Goal: Task Accomplishment & Management: Complete application form

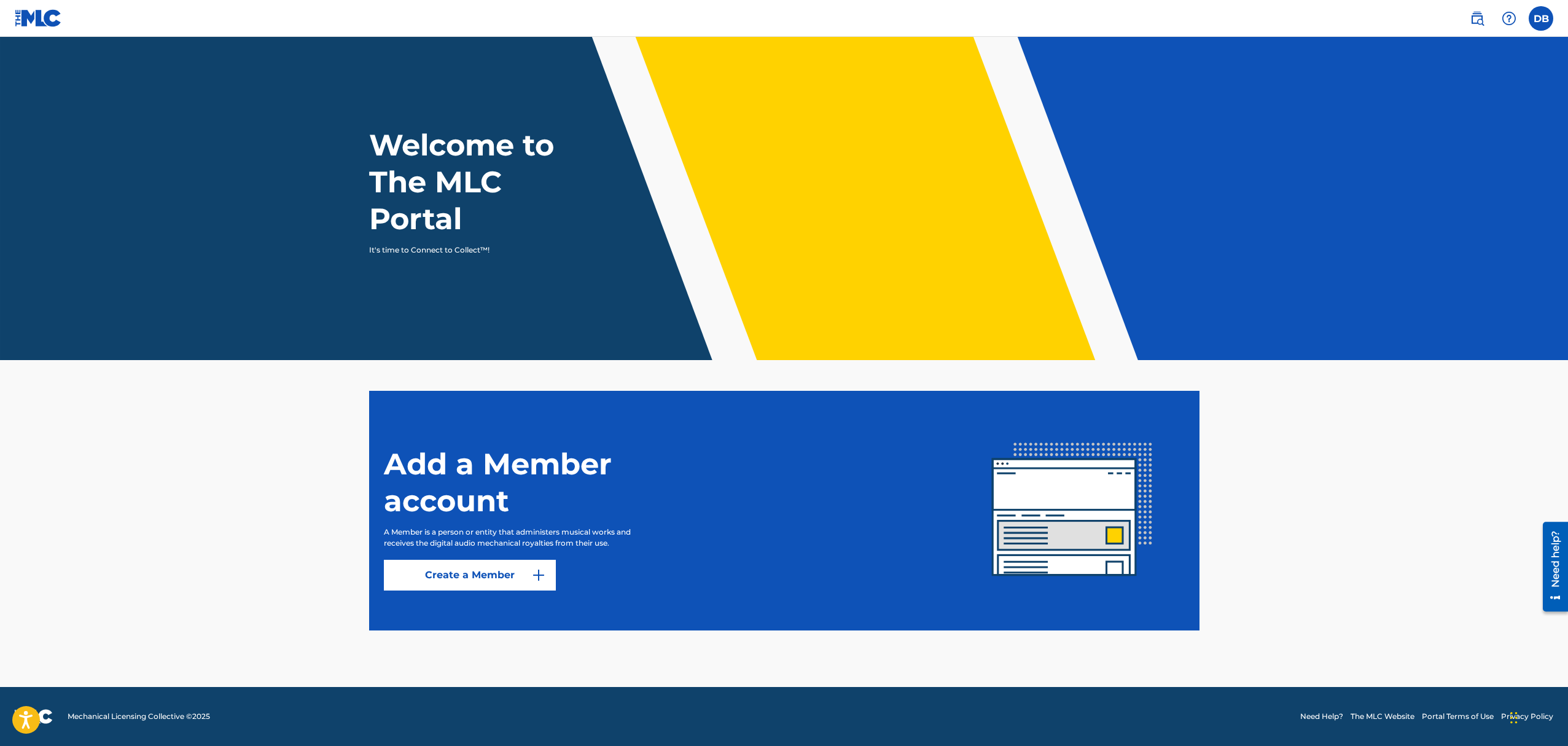
click at [426, 581] on link "Create a Member" at bounding box center [469, 575] width 172 height 30
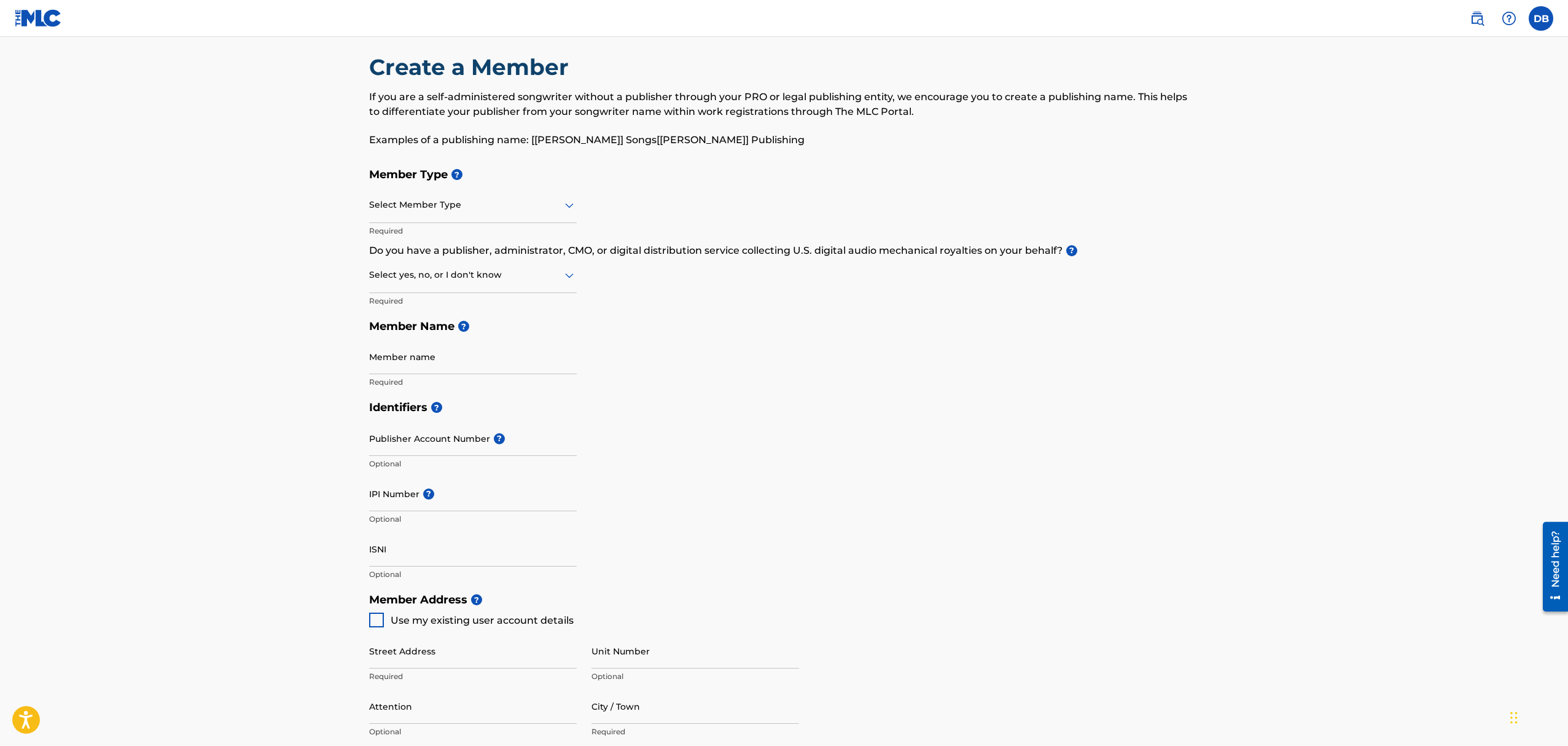
scroll to position [14, 0]
click at [566, 209] on icon at bounding box center [569, 204] width 14 height 14
click at [467, 263] on div "Publisher" at bounding box center [473, 264] width 207 height 28
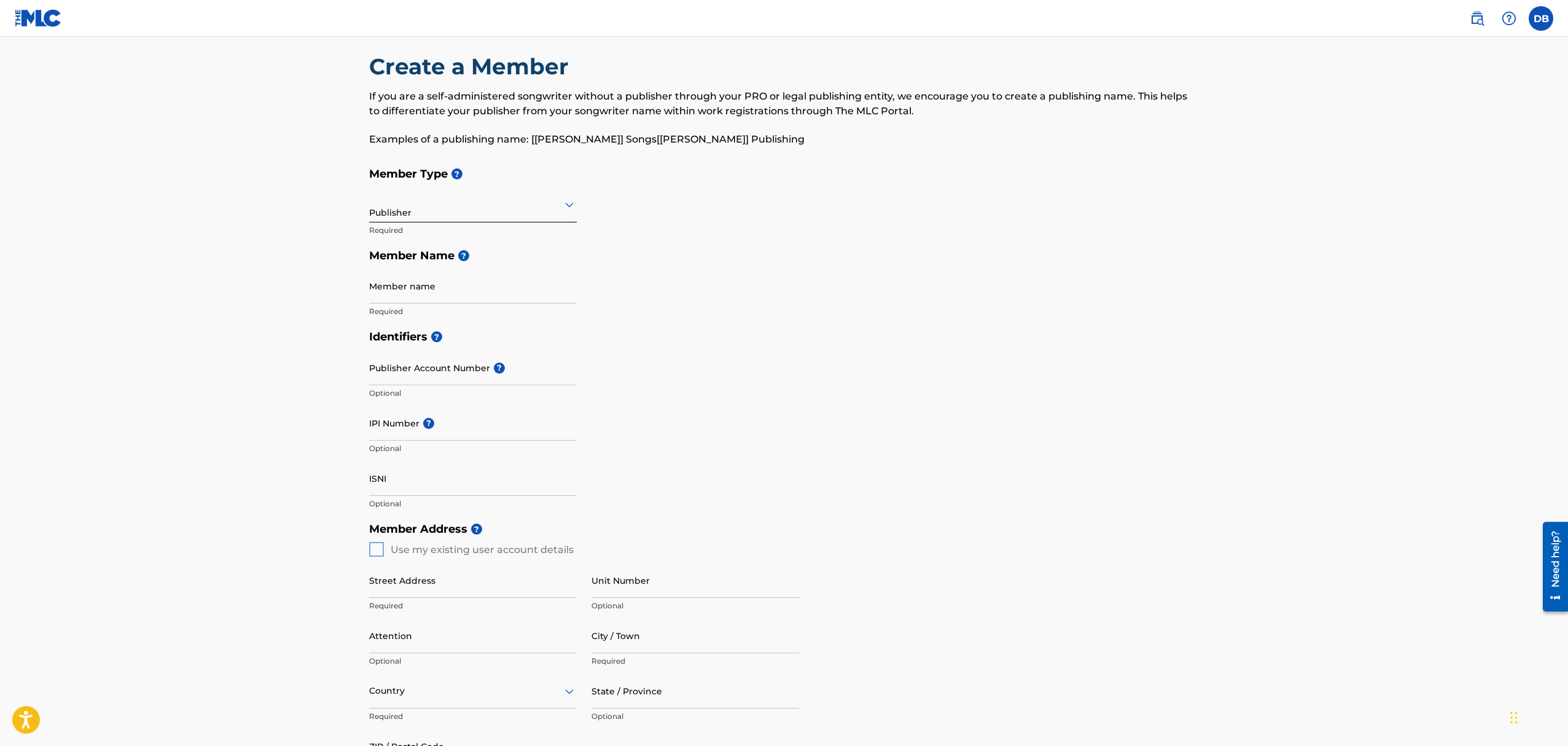
click at [438, 289] on input "Member name" at bounding box center [473, 286] width 208 height 35
drag, startPoint x: 468, startPoint y: 294, endPoint x: 356, endPoint y: 296, distance: 112.0
click at [356, 296] on div "Create a Member If you are a self-administered songwriter without a publisher t…" at bounding box center [784, 508] width 860 height 911
type input "EMA MUSIC PUBLISHING"
click at [404, 377] on input "Publisher Account Number ?" at bounding box center [473, 368] width 208 height 35
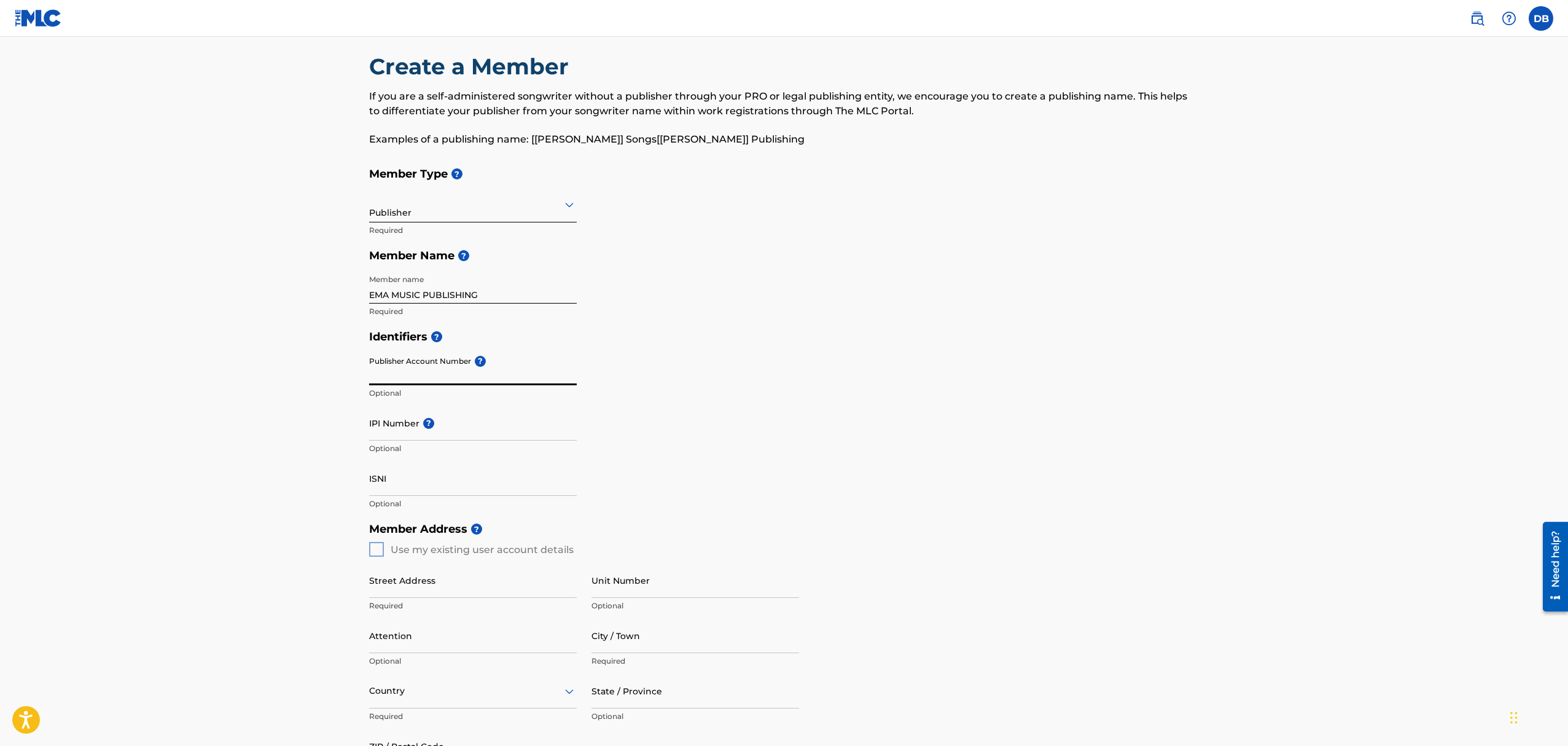
paste input "5659545"
type input "5659545"
drag, startPoint x: 411, startPoint y: 373, endPoint x: 359, endPoint y: 372, distance: 52.0
click at [359, 372] on div "Create a Member If you are a self-administered songwriter without a publisher t…" at bounding box center [784, 508] width 860 height 911
paste input "395525429"
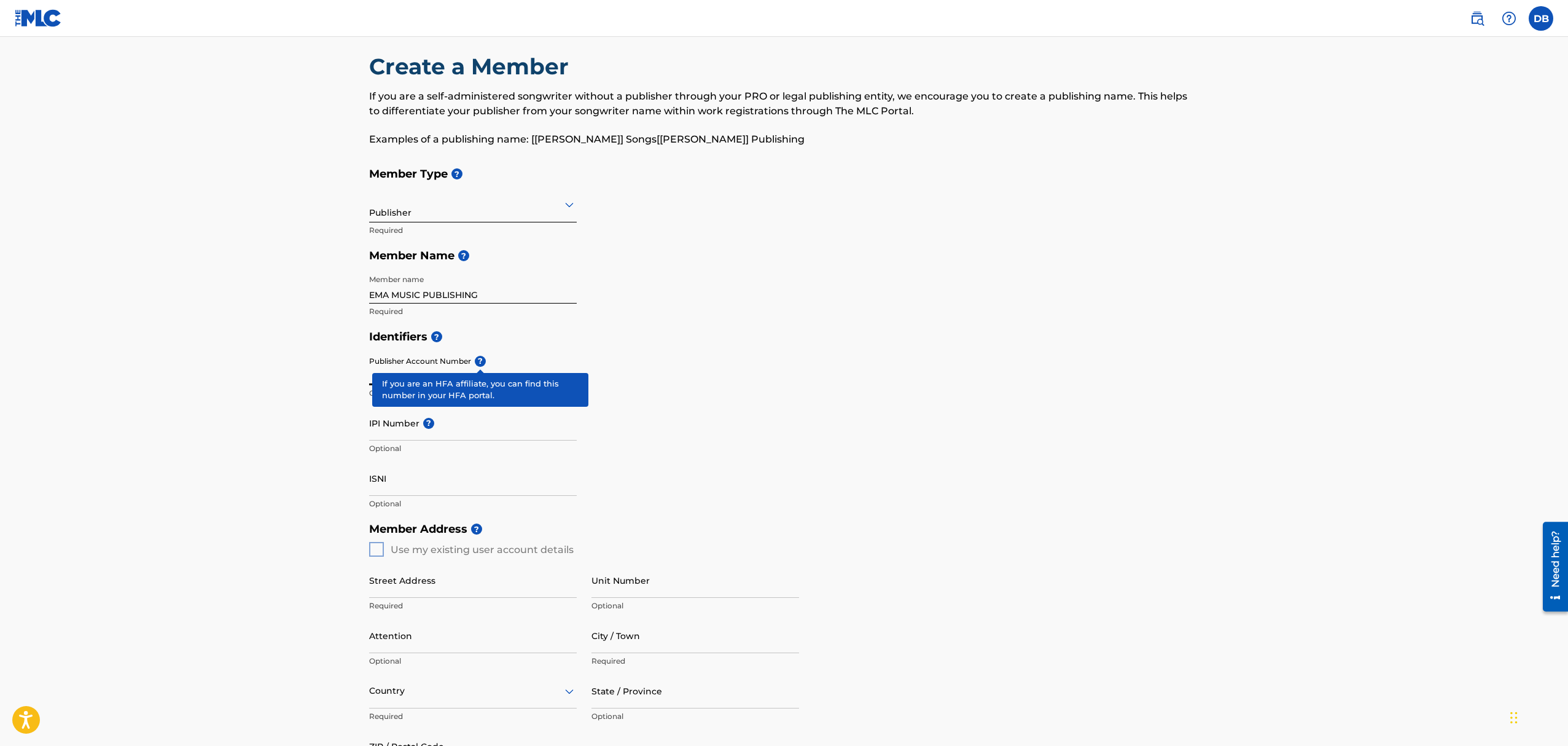
type input "395525429"
drag, startPoint x: 430, startPoint y: 373, endPoint x: 339, endPoint y: 375, distance: 91.0
click at [339, 375] on main "Create a Member If you are a self-administered songwriter without a publisher t…" at bounding box center [784, 539] width 1568 height 1034
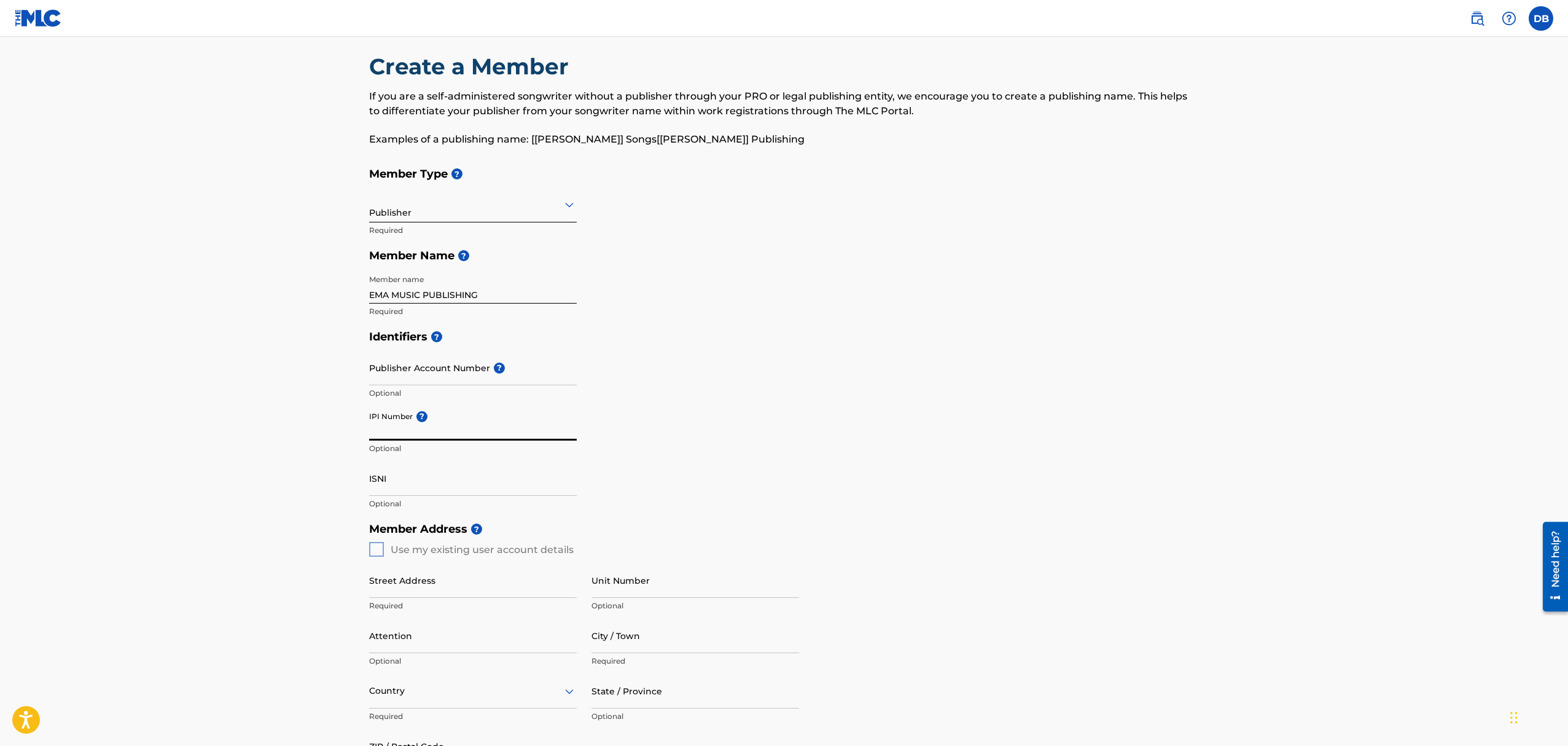
click at [380, 424] on input "IPI Number ?" at bounding box center [473, 423] width 208 height 35
paste input "395525429"
type input "395525429"
click at [406, 482] on input "ISNI" at bounding box center [473, 478] width 208 height 35
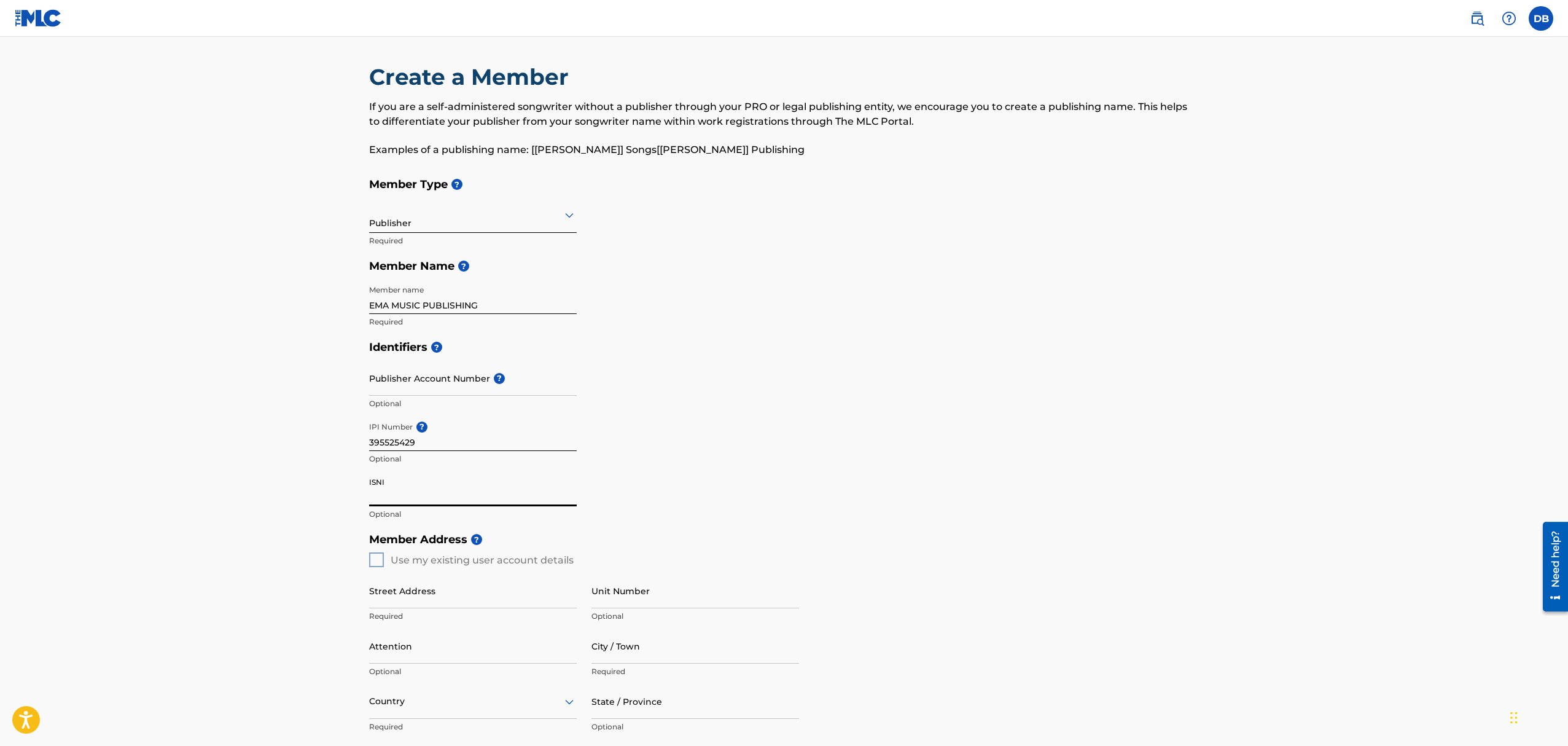
scroll to position [3, 0]
drag, startPoint x: 1567, startPoint y: 236, endPoint x: 1570, endPoint y: 303, distance: 67.1
click at [1568, 303] on html "Accessibility Screen-Reader Guide, Feedback, and Issue Reporting | New window C…" at bounding box center [784, 370] width 1568 height 746
click at [1515, 296] on main "Create a Member If you are a self-administered songwriter without a publisher t…" at bounding box center [784, 550] width 1568 height 1034
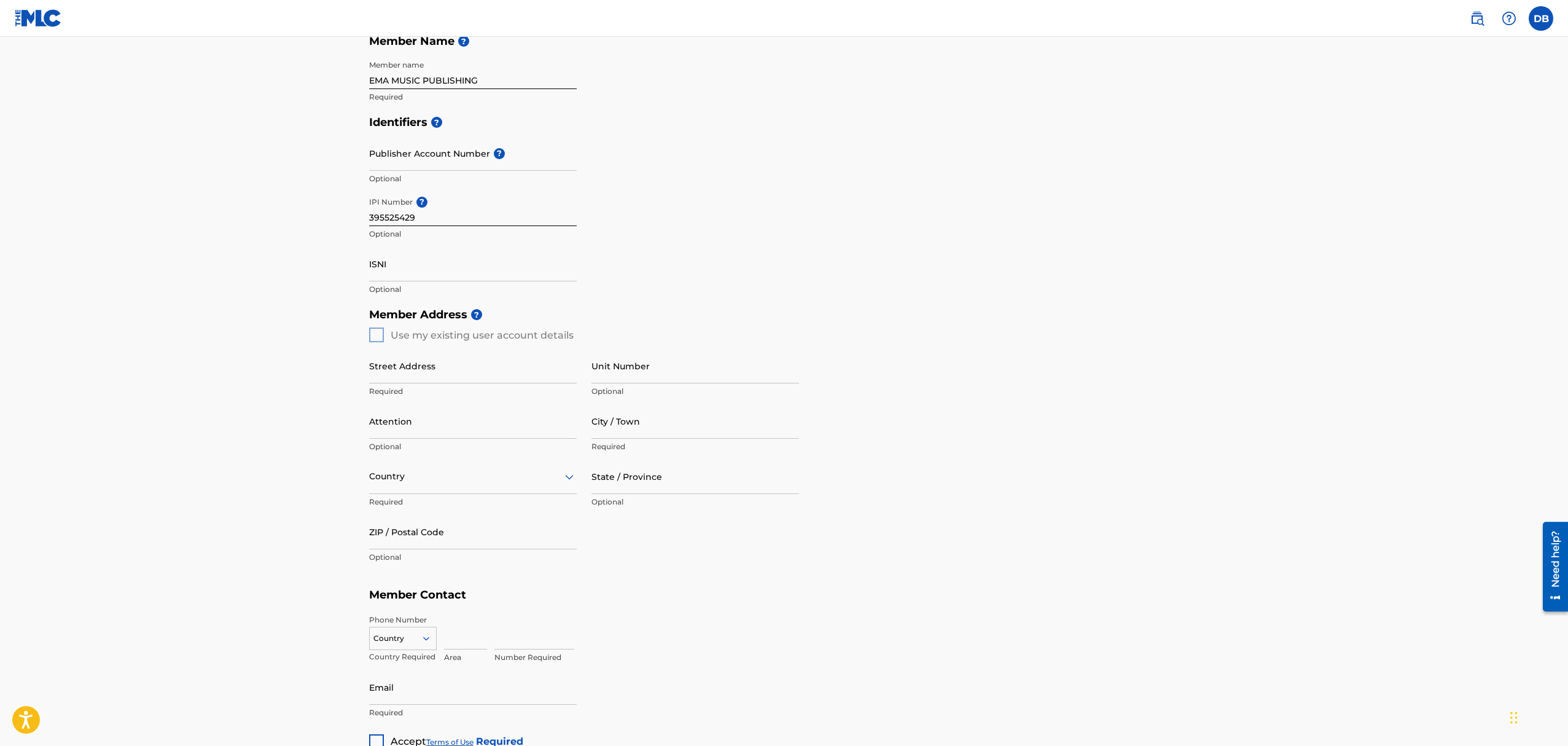
scroll to position [253, 0]
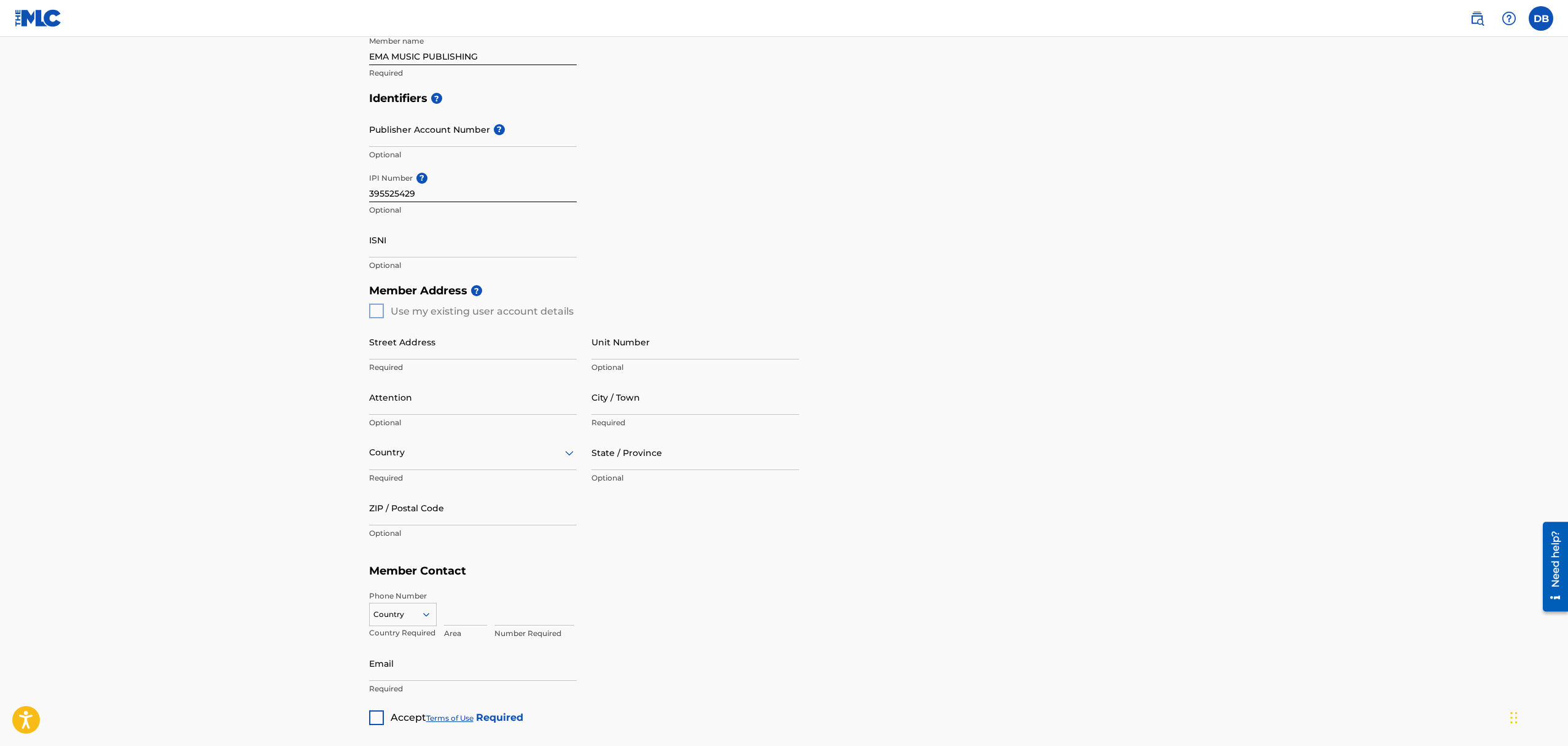
click at [380, 313] on div "Member Address ? Use my existing user account details Street Address Required U…" at bounding box center [784, 419] width 830 height 281
click at [379, 313] on div "Member Address ? Use my existing user account details Street Address Required U…" at bounding box center [784, 419] width 830 height 281
click at [378, 308] on div "Member Address ? Use my existing user account details Street Address Required U…" at bounding box center [784, 419] width 830 height 281
click at [392, 341] on input "Street Address" at bounding box center [473, 342] width 208 height 35
type input "[STREET_ADDRESS][PERSON_NAME]"
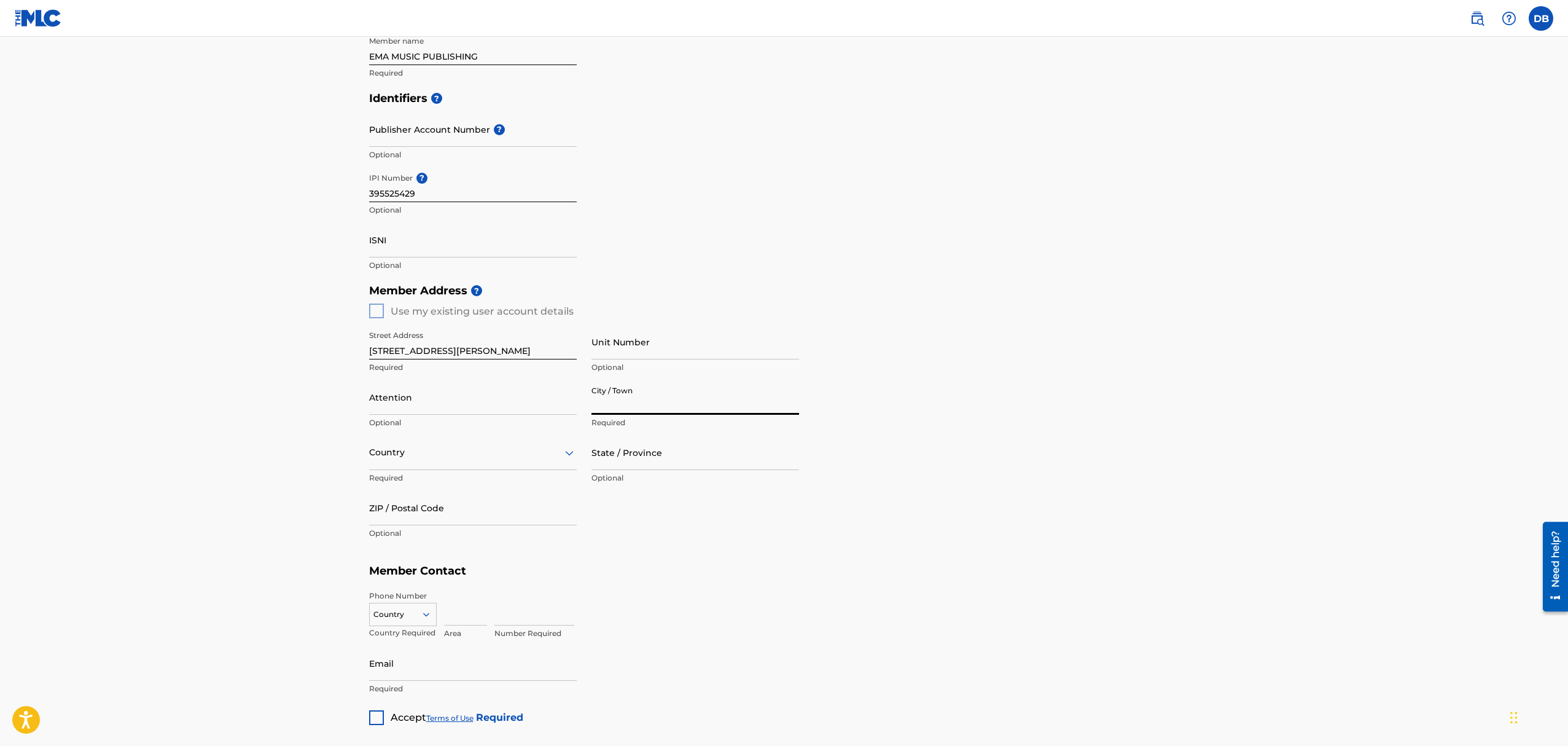
click at [610, 409] on input "City / Town" at bounding box center [695, 398] width 208 height 35
type input "[GEOGRAPHIC_DATA]"
type input "[PERSON_NAME]"
type input "[GEOGRAPHIC_DATA]"
type input "NJ"
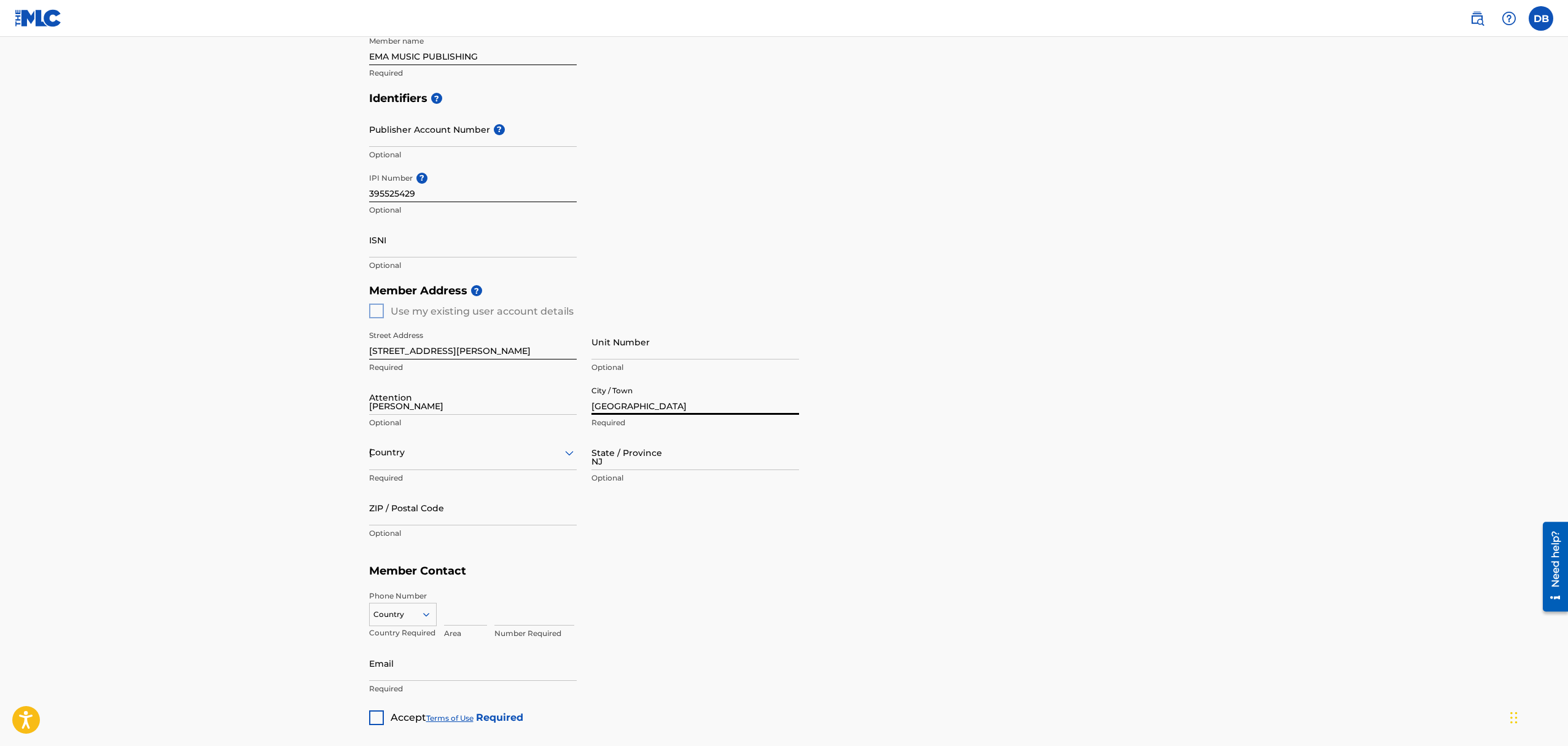
type input "08054"
type input "609"
type input "4248907"
type input "[EMAIL_ADDRESS][DOMAIN_NAME]"
click at [1087, 395] on div "Member Address ? Use my existing user account details Street Address [STREET_AD…" at bounding box center [784, 419] width 830 height 281
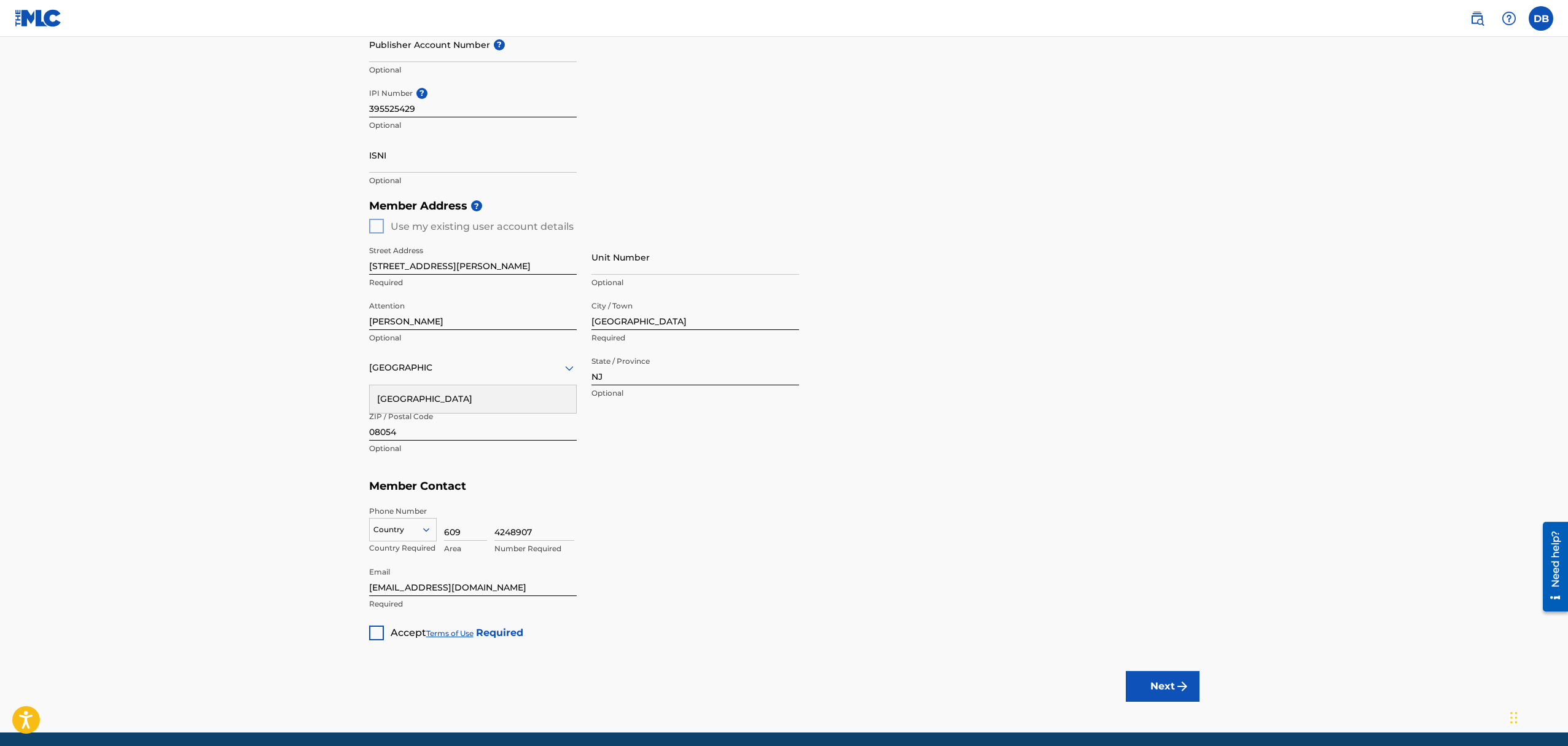
scroll to position [383, 0]
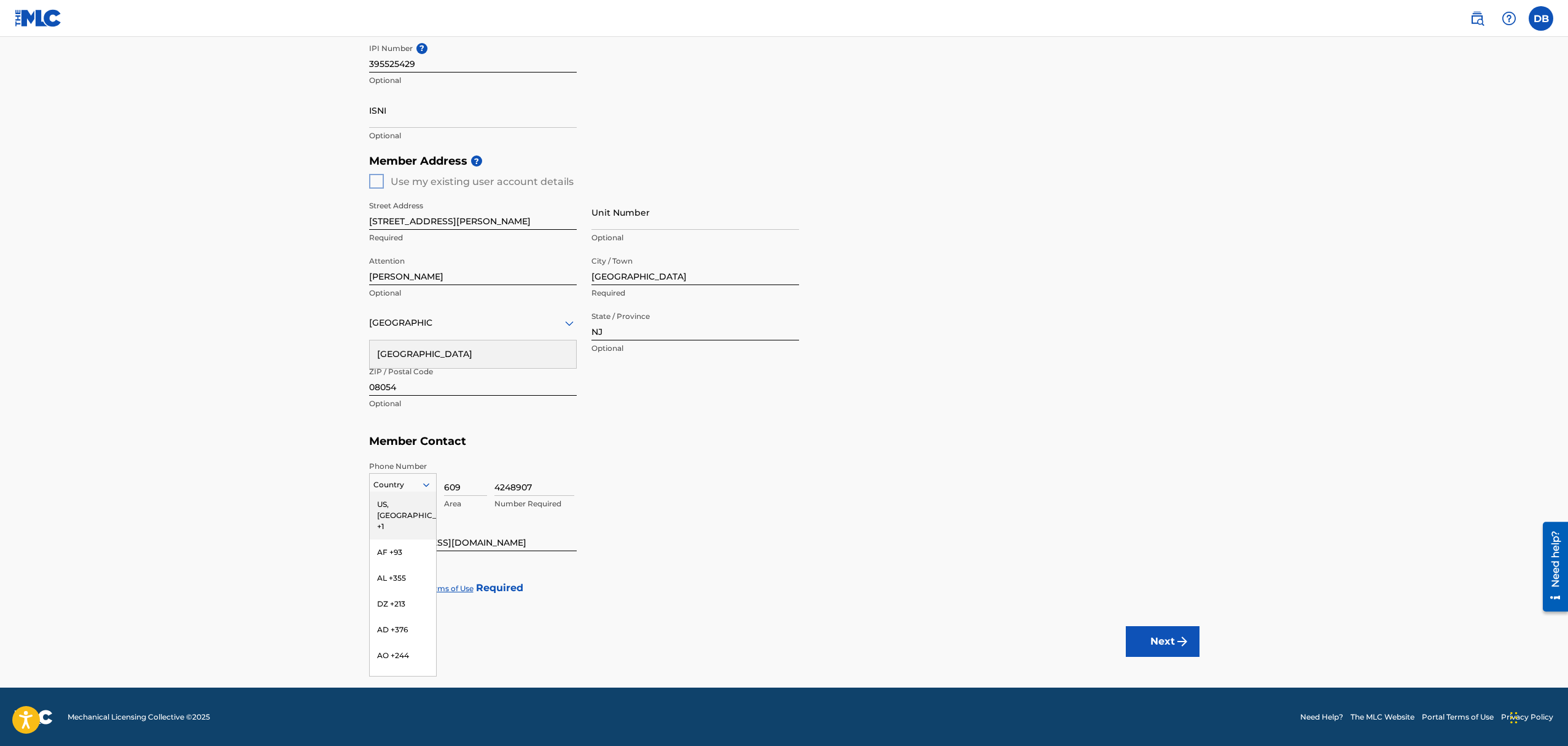
click at [430, 486] on icon at bounding box center [426, 485] width 11 height 11
click at [414, 501] on div "US, [GEOGRAPHIC_DATA] +1" at bounding box center [402, 516] width 66 height 48
click at [382, 181] on div "Member Address ? Use my existing user account details Street Address [STREET_AD…" at bounding box center [784, 288] width 830 height 281
click at [380, 181] on div "Member Address ? Use my existing user account details Street Address [STREET_AD…" at bounding box center [784, 288] width 830 height 281
click at [380, 182] on div "Member Address ? Use my existing user account details Street Address [STREET_AD…" at bounding box center [784, 288] width 830 height 281
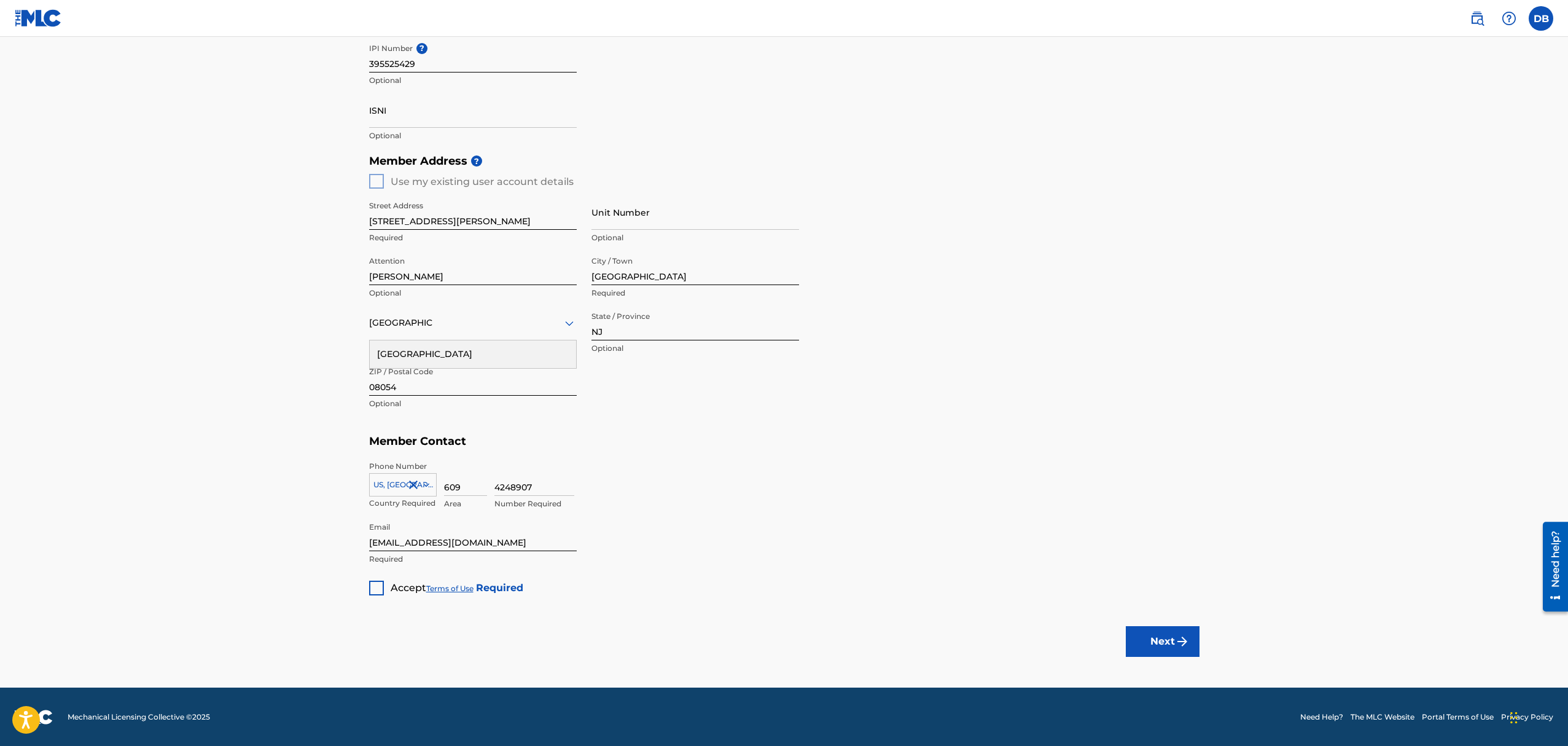
click at [380, 180] on div "Member Address ? Use my existing user account details Street Address [STREET_AD…" at bounding box center [784, 288] width 830 height 281
click at [377, 590] on div at bounding box center [376, 588] width 14 height 14
click at [1151, 634] on button "Next" at bounding box center [1162, 641] width 73 height 30
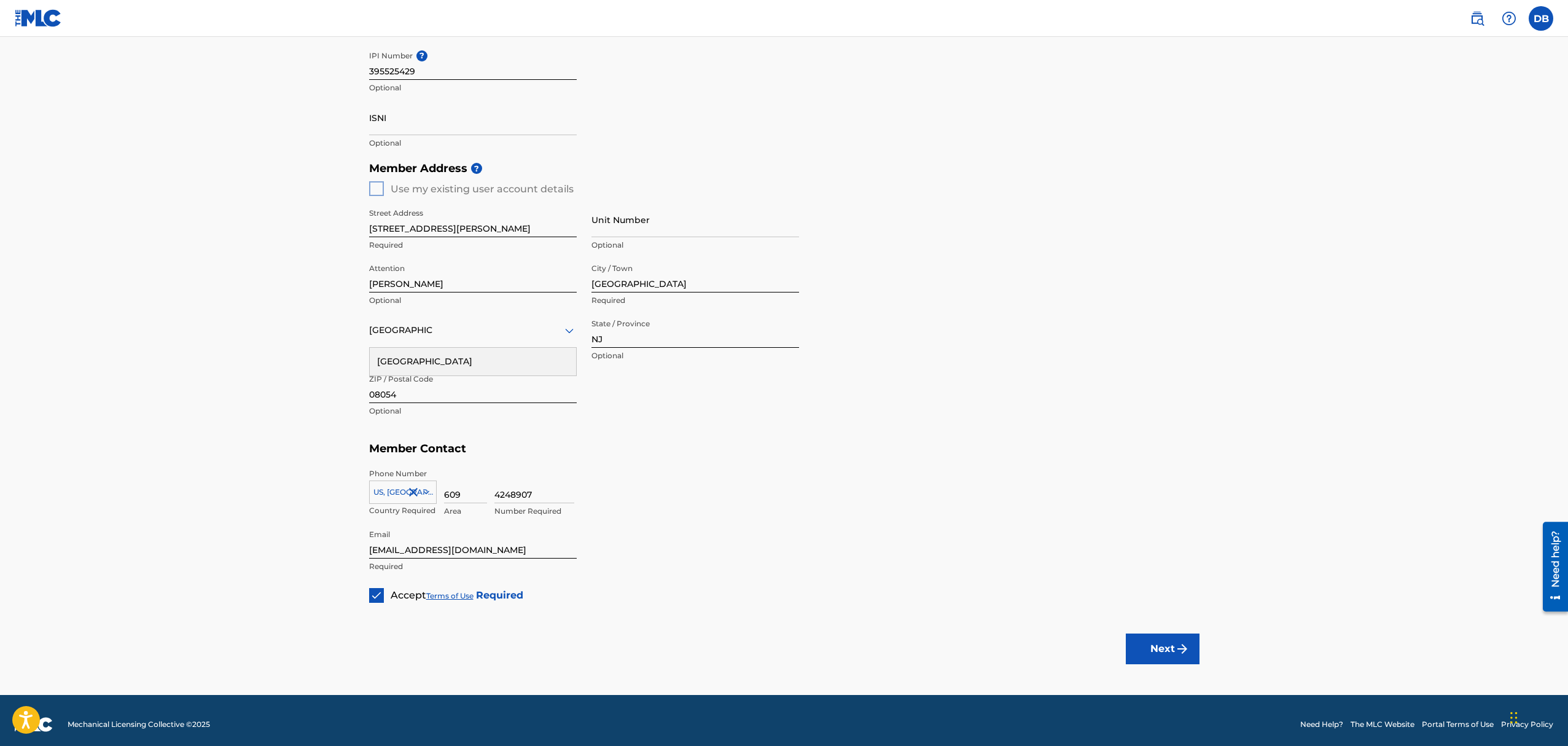
scroll to position [375, 0]
click at [1155, 641] on button "Next" at bounding box center [1162, 649] width 73 height 30
click at [568, 335] on icon at bounding box center [569, 331] width 14 height 14
click at [495, 361] on div "[GEOGRAPHIC_DATA]" at bounding box center [473, 362] width 207 height 28
click at [377, 188] on div "Member Address ? Use my existing user account details Street Address [STREET_AD…" at bounding box center [784, 296] width 830 height 281
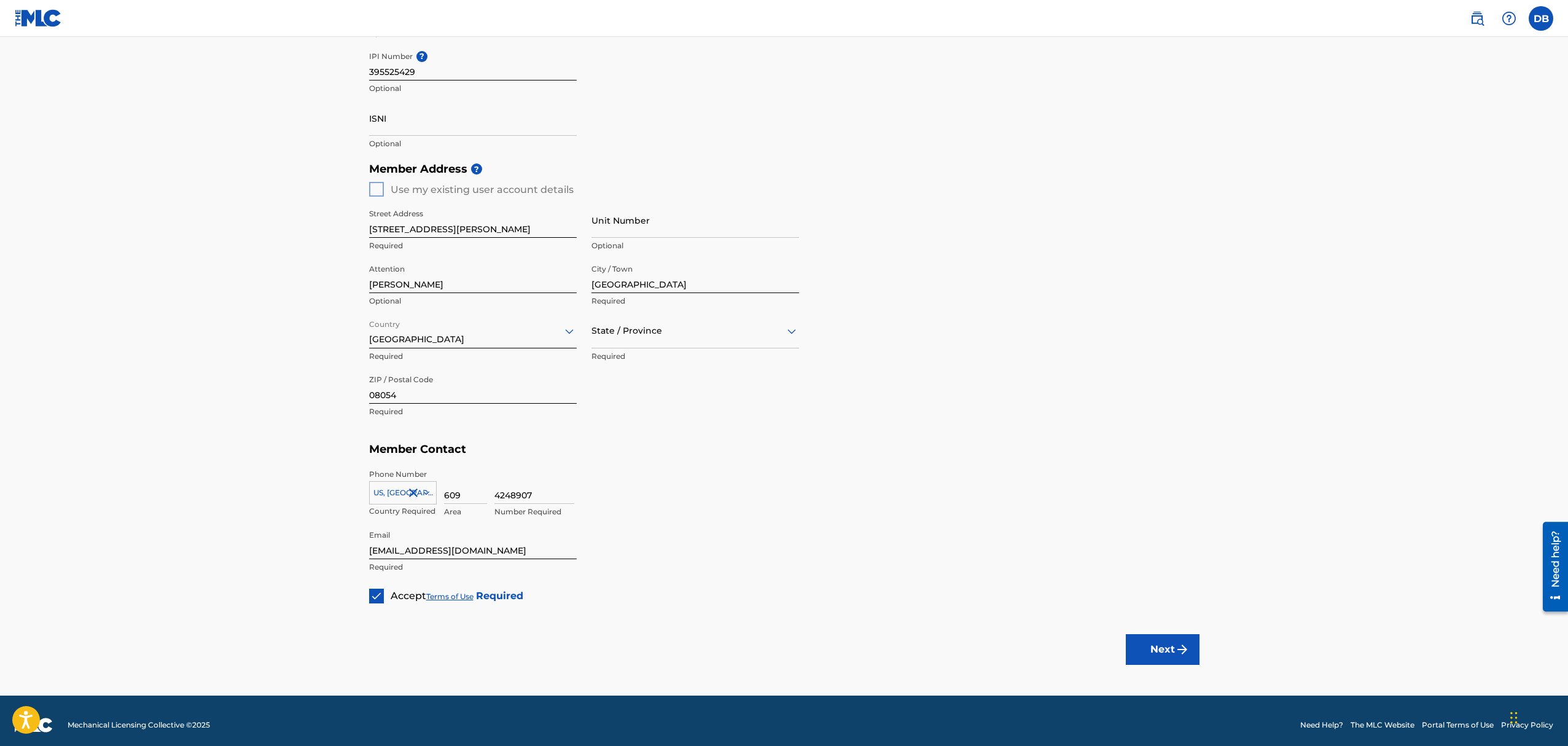
click at [1147, 653] on button "Next" at bounding box center [1162, 649] width 73 height 30
click at [792, 327] on icon at bounding box center [792, 331] width 14 height 14
click at [675, 415] on div "[US_STATE]" at bounding box center [695, 412] width 207 height 28
click at [1159, 646] on button "Next" at bounding box center [1162, 649] width 73 height 30
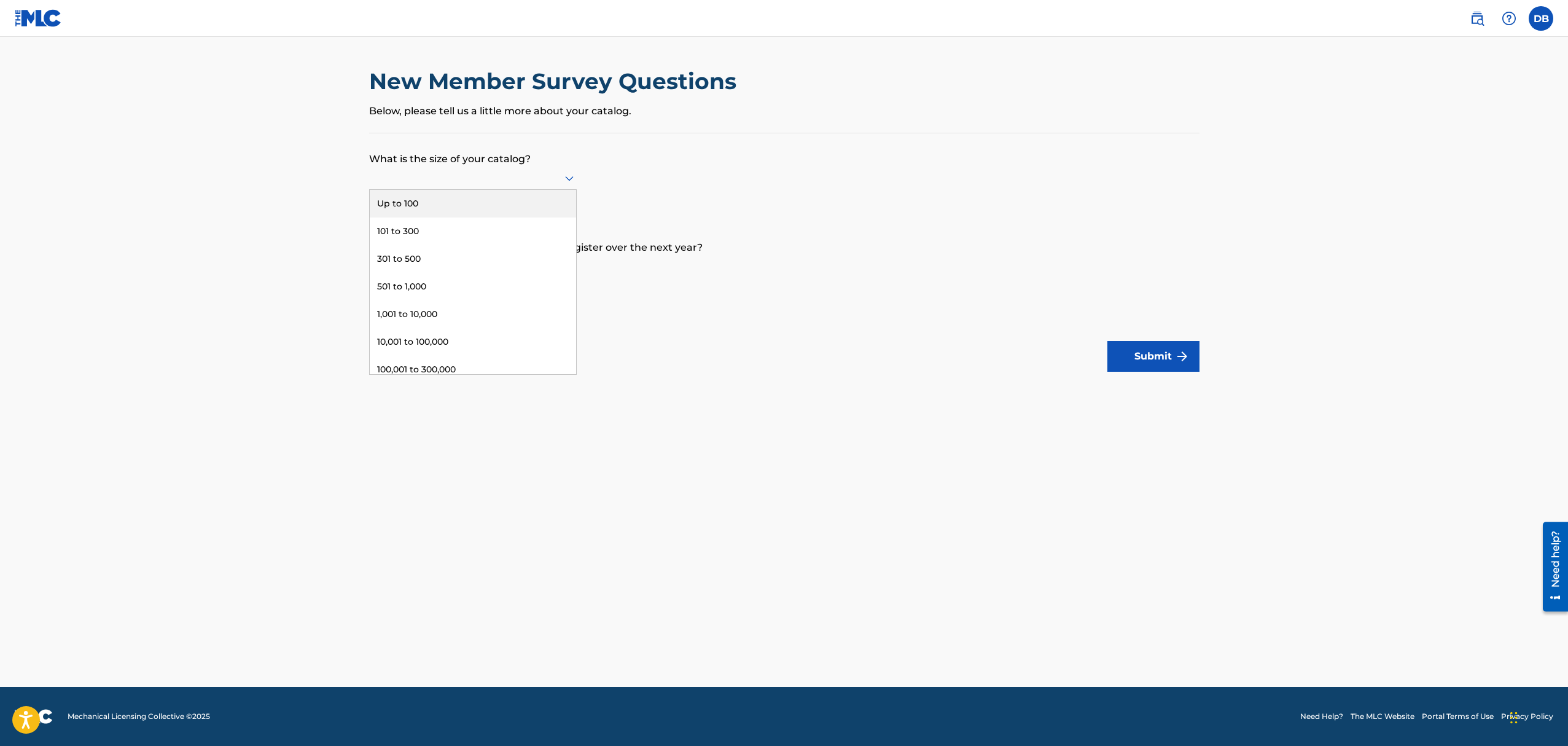
click at [567, 175] on icon at bounding box center [569, 178] width 14 height 14
click at [477, 207] on div "Up to 100" at bounding box center [473, 204] width 207 height 28
click at [568, 266] on icon at bounding box center [569, 268] width 9 height 5
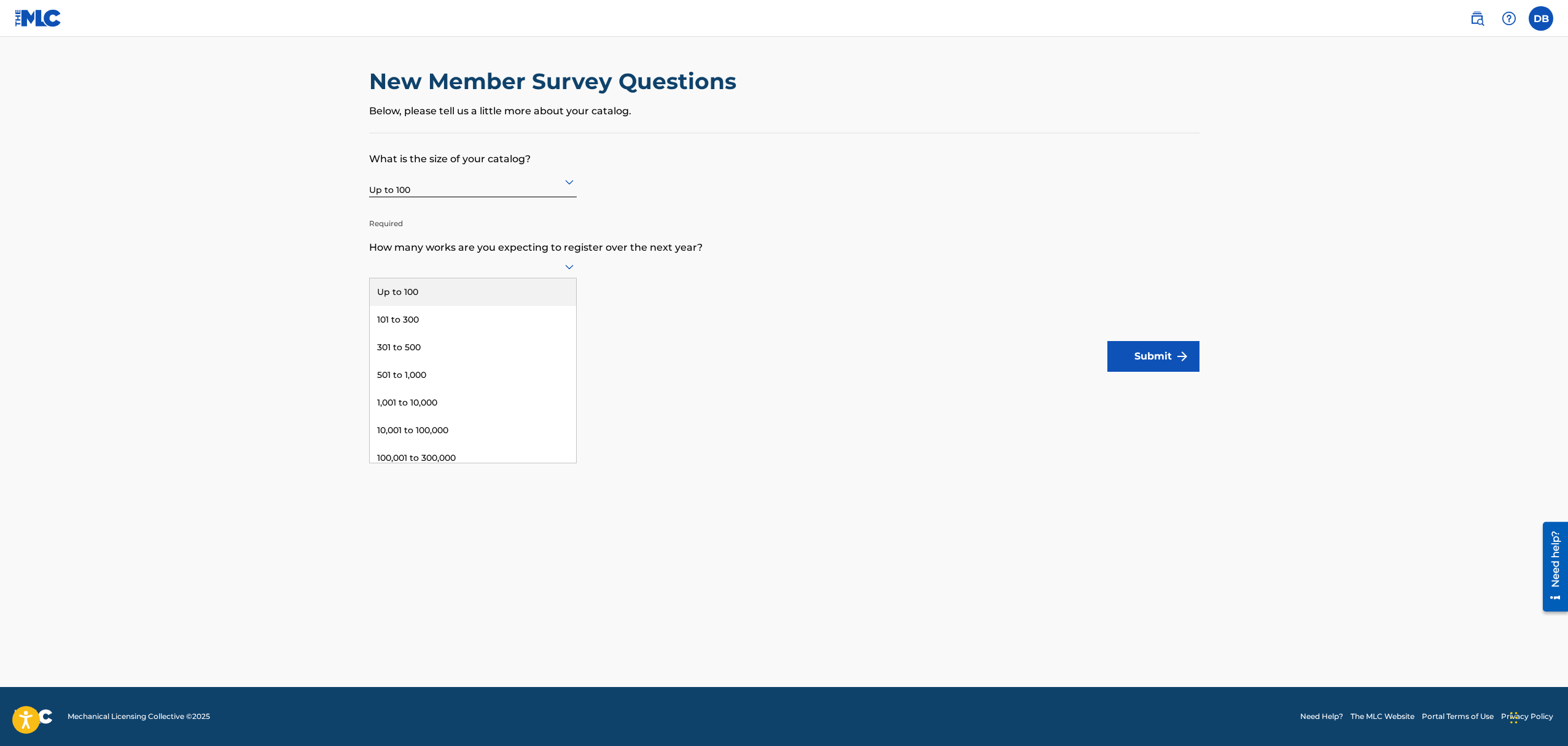
click at [468, 284] on div "Up to 100" at bounding box center [473, 292] width 207 height 28
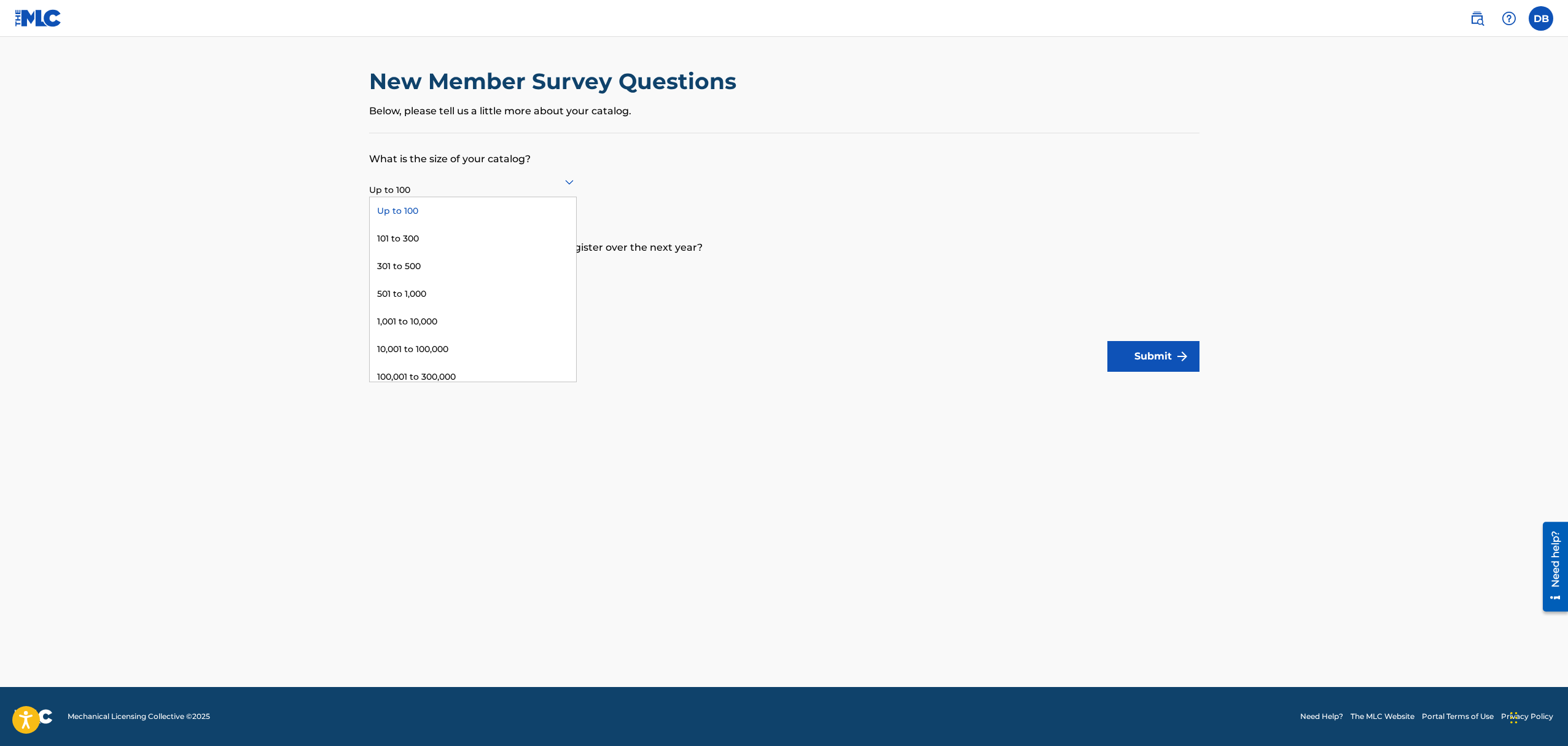
click at [564, 186] on icon at bounding box center [569, 182] width 14 height 14
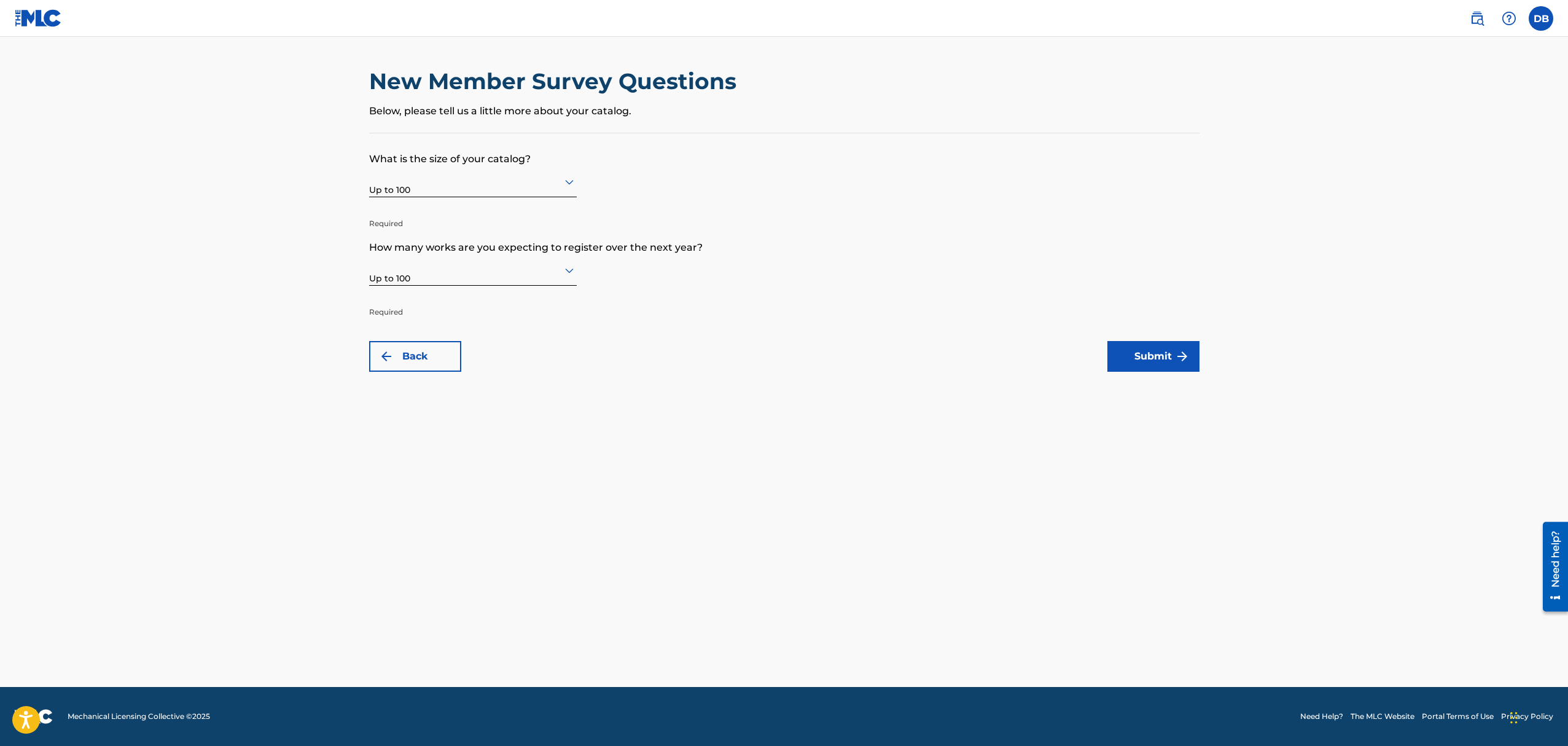
click at [595, 195] on form "What is the size of your catalog? Up to 100 Required How many works are you exp…" at bounding box center [784, 252] width 830 height 239
click at [1140, 354] on button "Submit" at bounding box center [1153, 356] width 92 height 30
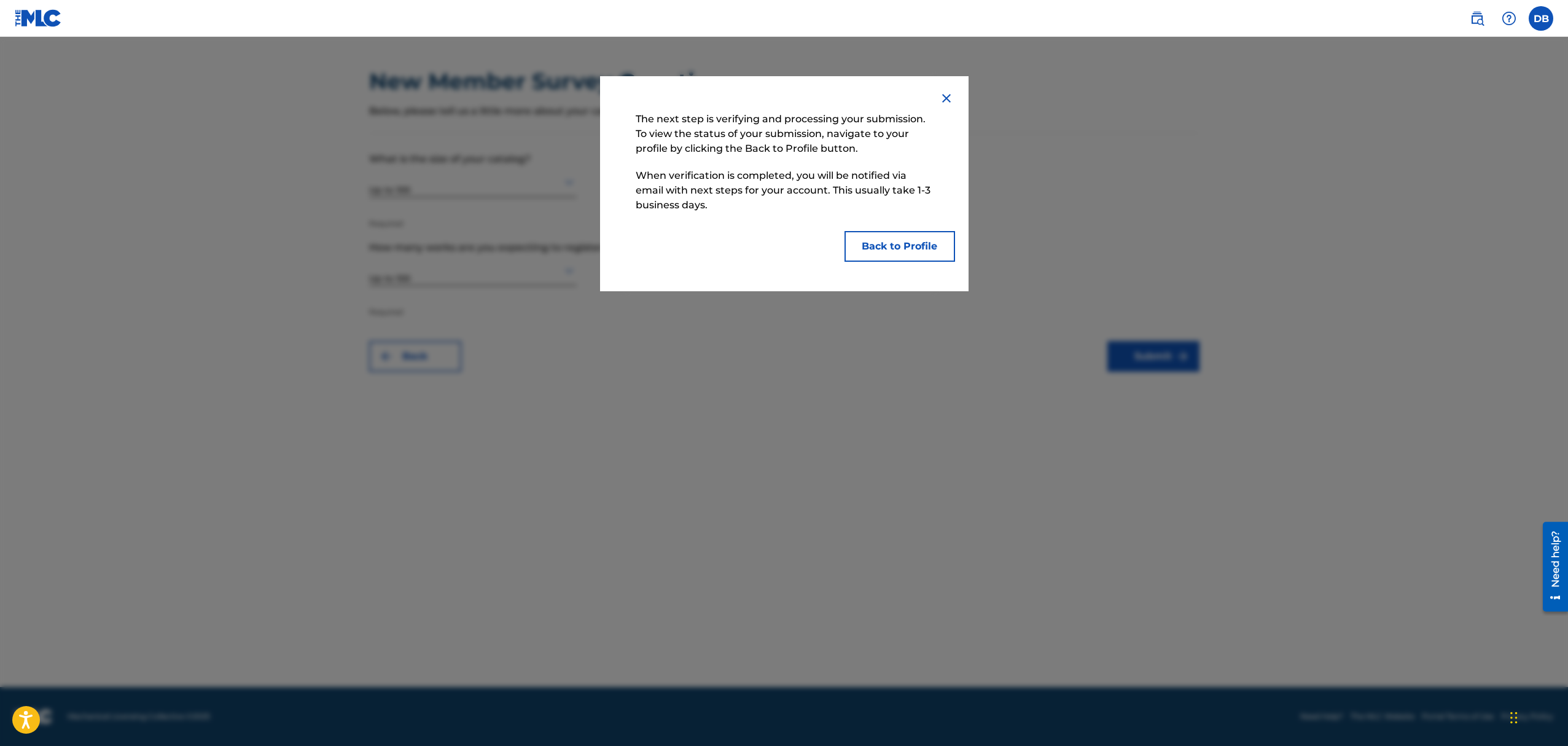
click at [895, 257] on button "Back to Profile" at bounding box center [900, 246] width 110 height 30
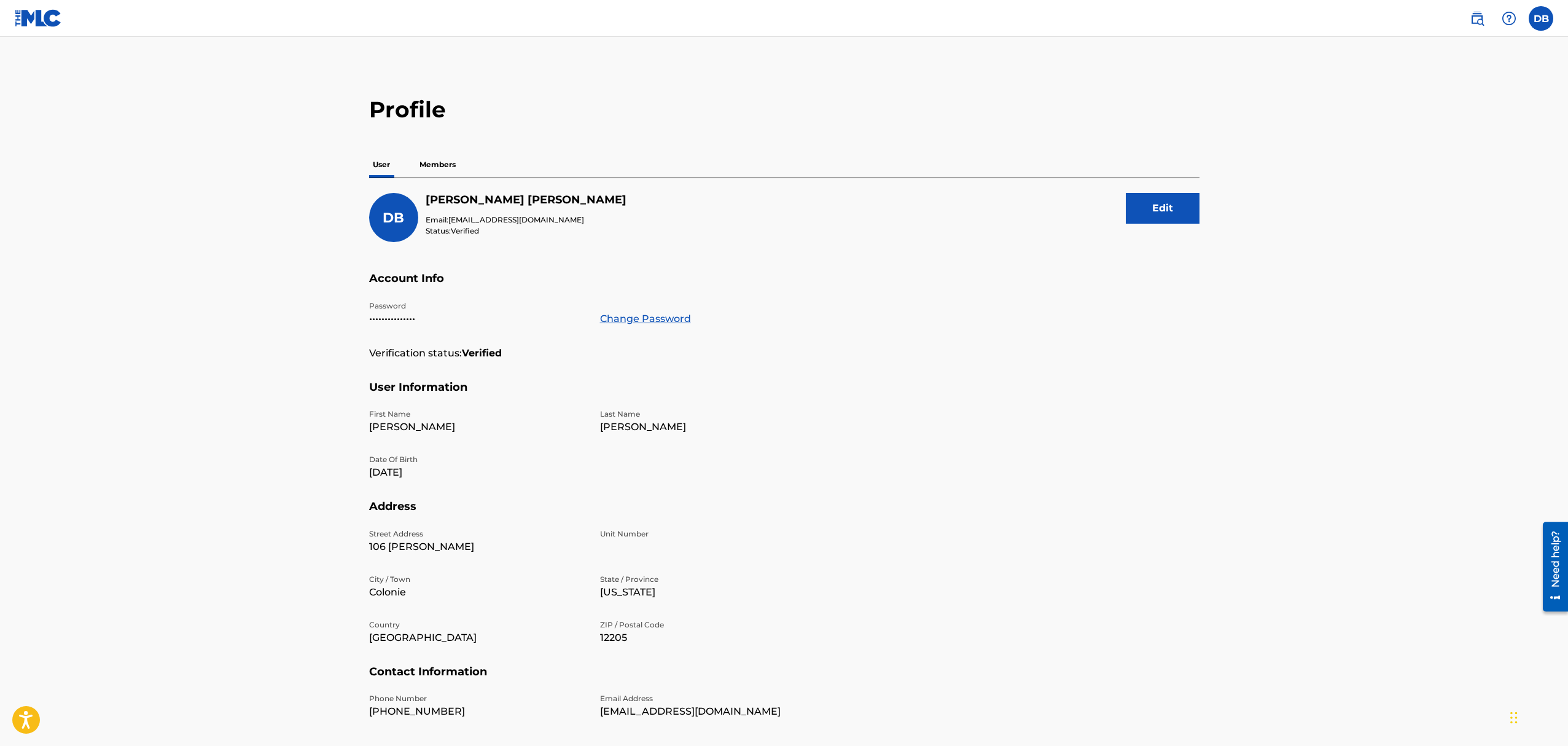
click at [1461, 185] on main "Profile User Members DB [PERSON_NAME] Email: [EMAIL_ADDRESS][DOMAIN_NAME] Statu…" at bounding box center [784, 403] width 1568 height 732
click at [438, 165] on p "Members" at bounding box center [438, 165] width 44 height 26
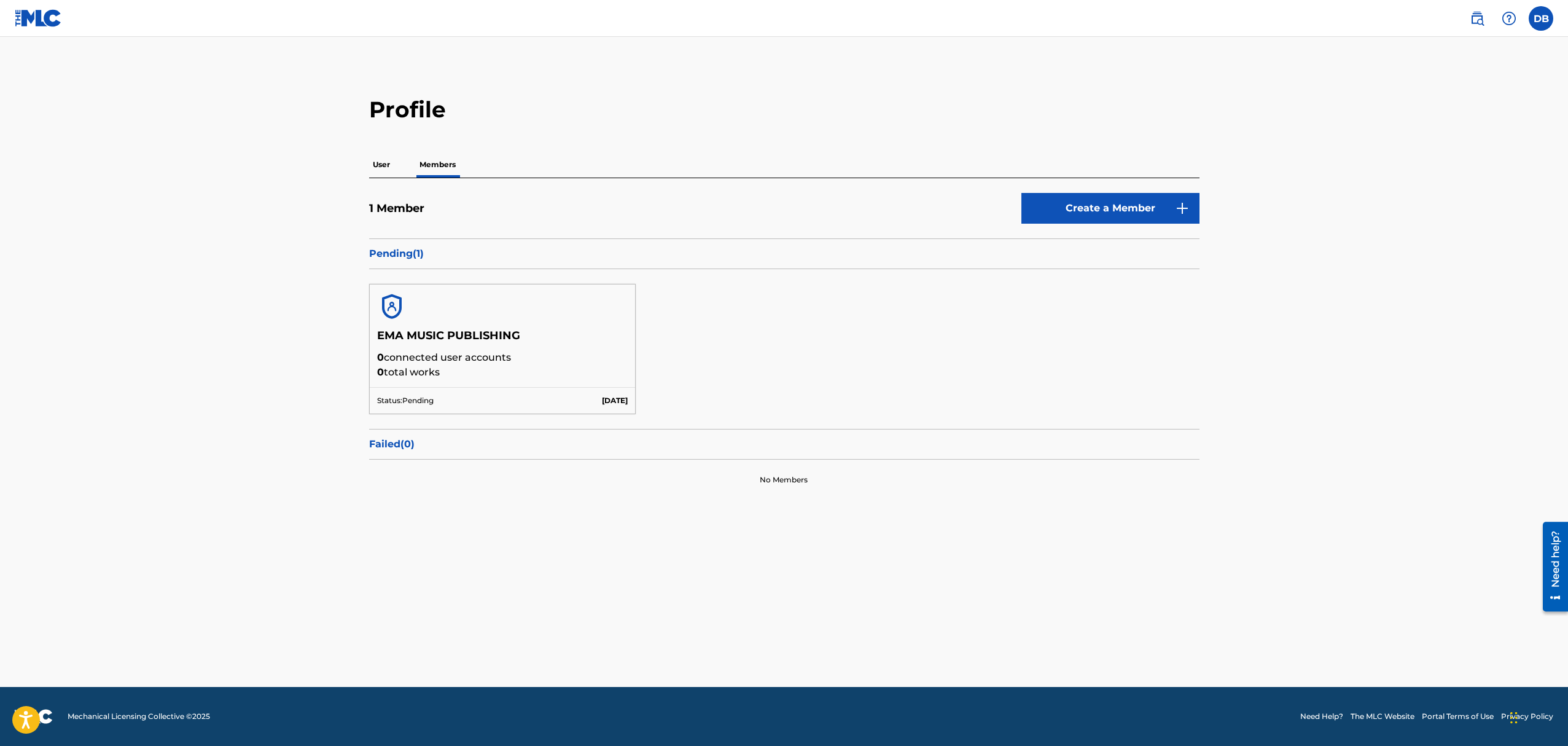
click at [374, 167] on p "User" at bounding box center [381, 165] width 25 height 26
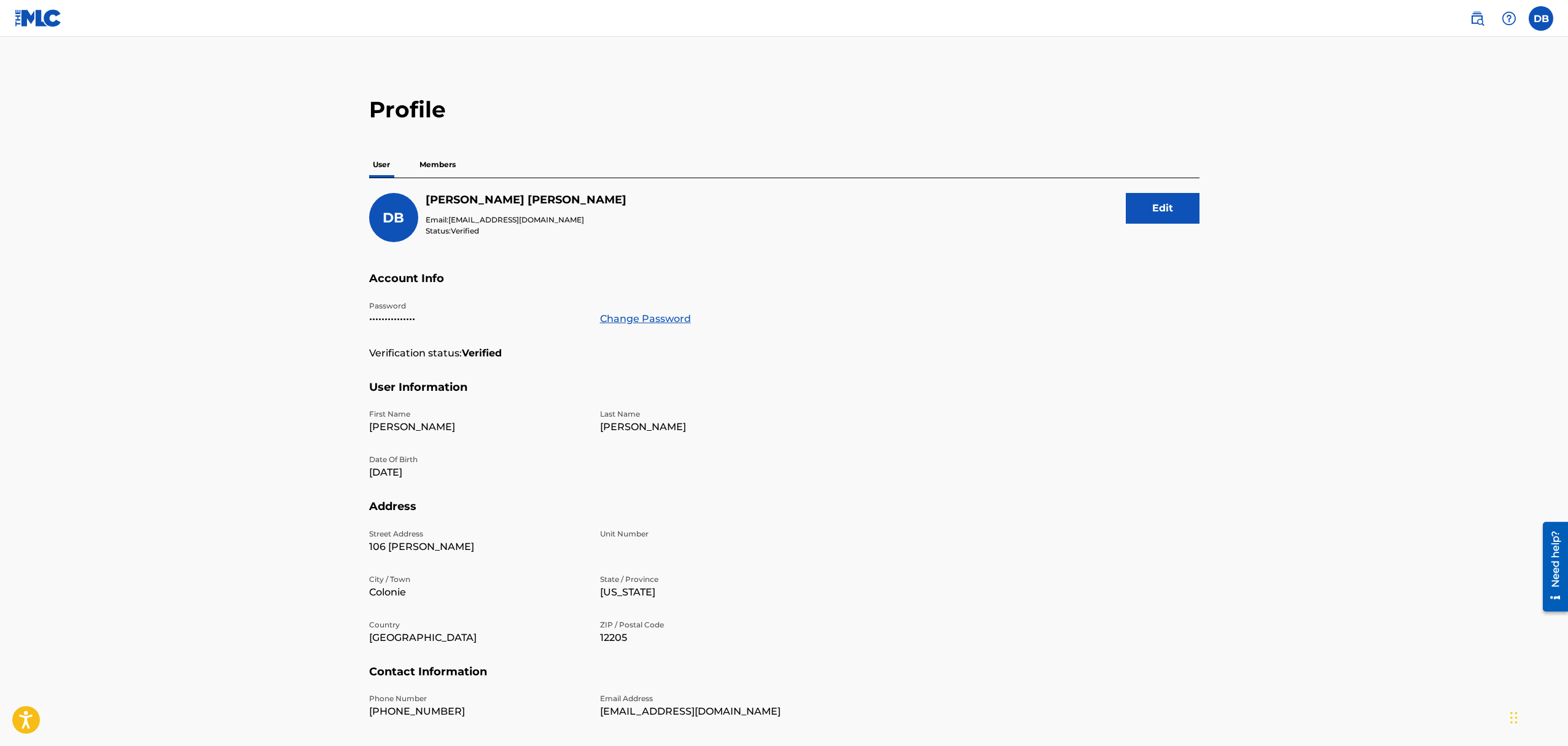
click at [428, 167] on p "Members" at bounding box center [438, 165] width 44 height 26
